Goal: Task Accomplishment & Management: Use online tool/utility

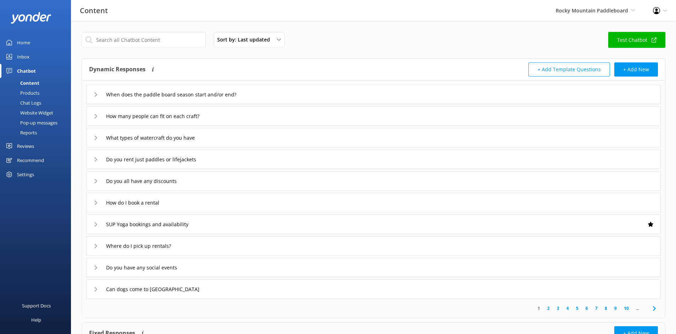
click at [14, 41] on link "Home" at bounding box center [35, 42] width 71 height 14
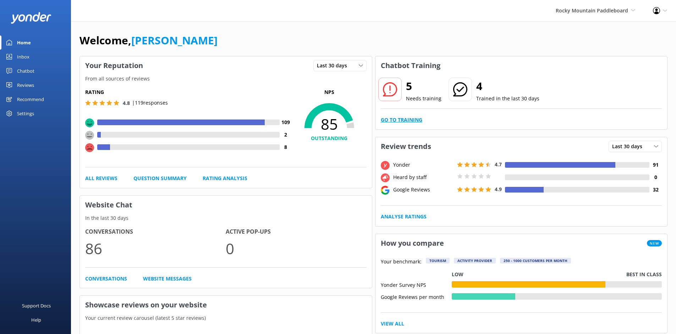
click at [415, 118] on link "Go to Training" at bounding box center [401, 120] width 41 height 8
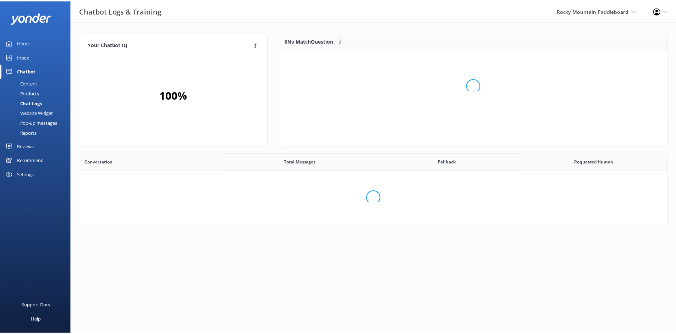
scroll to position [243, 582]
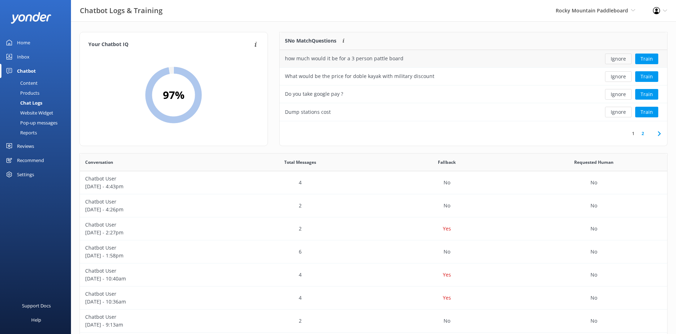
click at [624, 60] on button "Ignore" at bounding box center [618, 59] width 27 height 11
click at [625, 62] on button "Ignore" at bounding box center [618, 59] width 27 height 11
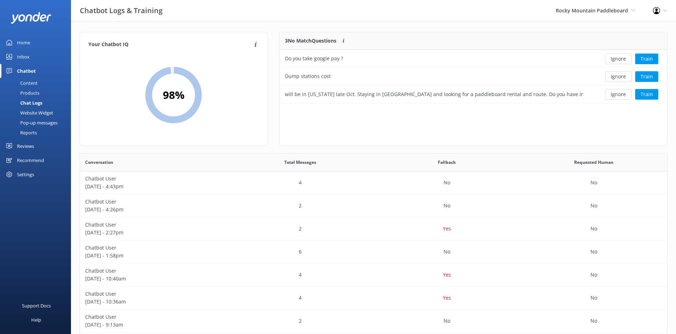
scroll to position [66, 382]
click at [626, 75] on button "Ignore" at bounding box center [618, 76] width 27 height 11
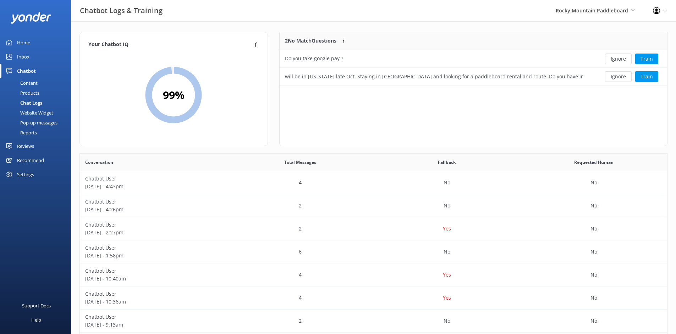
scroll to position [48, 382]
click at [516, 80] on div "will be in [US_STATE] late Oct. Staying in [GEOGRAPHIC_DATA] and looking for a …" at bounding box center [434, 77] width 298 height 8
drag, startPoint x: 623, startPoint y: 79, endPoint x: 616, endPoint y: 79, distance: 6.4
click at [623, 79] on button "Ignore" at bounding box center [618, 76] width 27 height 11
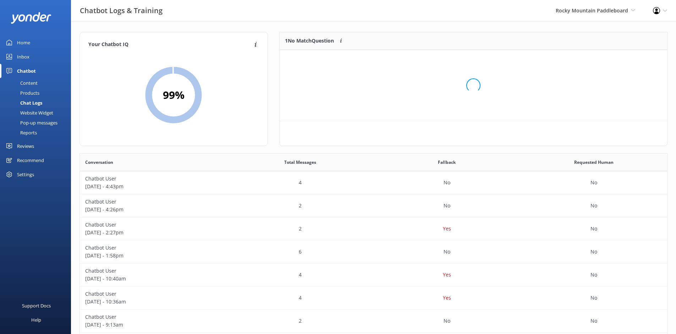
scroll to position [6, 6]
click at [616, 59] on div "Loading.." at bounding box center [473, 85] width 373 height 334
click at [612, 53] on div "Ignore Train" at bounding box center [627, 59] width 79 height 18
click at [621, 59] on button "Ignore" at bounding box center [618, 59] width 27 height 11
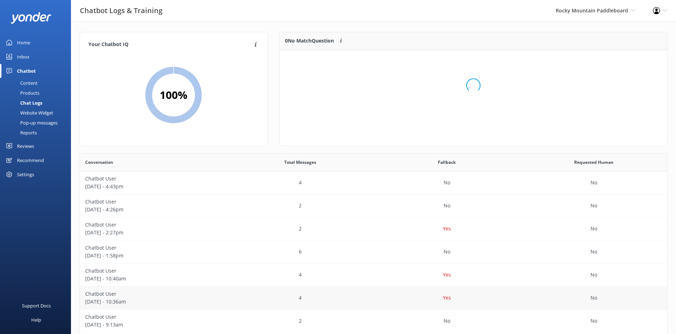
scroll to position [83, 382]
